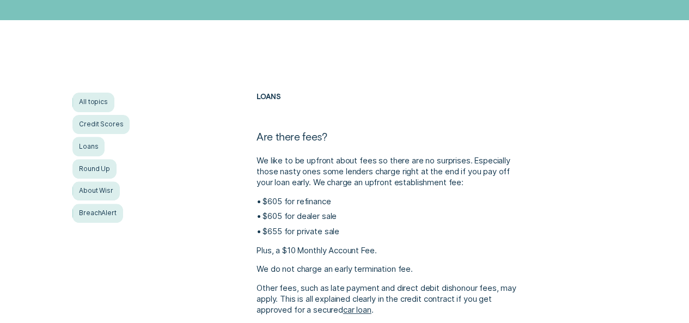
scroll to position [174, 0]
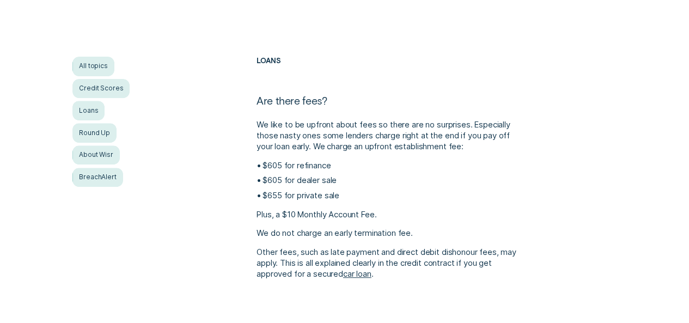
click at [211, 251] on div "All topics Credit Scores Loans Round Up About Wisr BreachAlert Loans Are there …" at bounding box center [344, 168] width 644 height 223
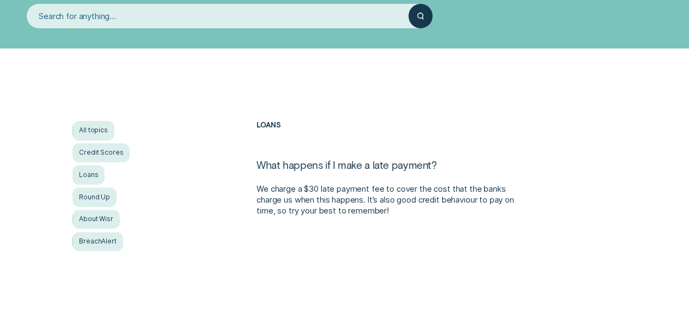
scroll to position [109, 0]
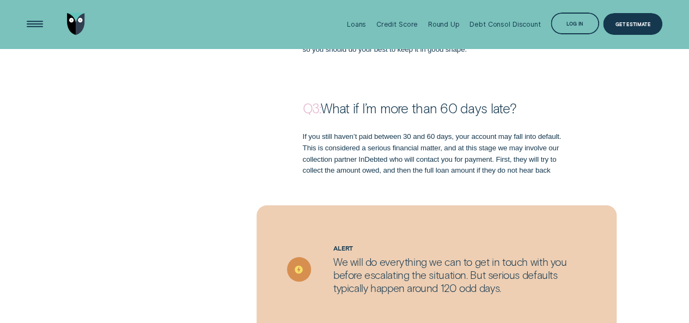
scroll to position [1177, 0]
